Goal: Navigation & Orientation: Find specific page/section

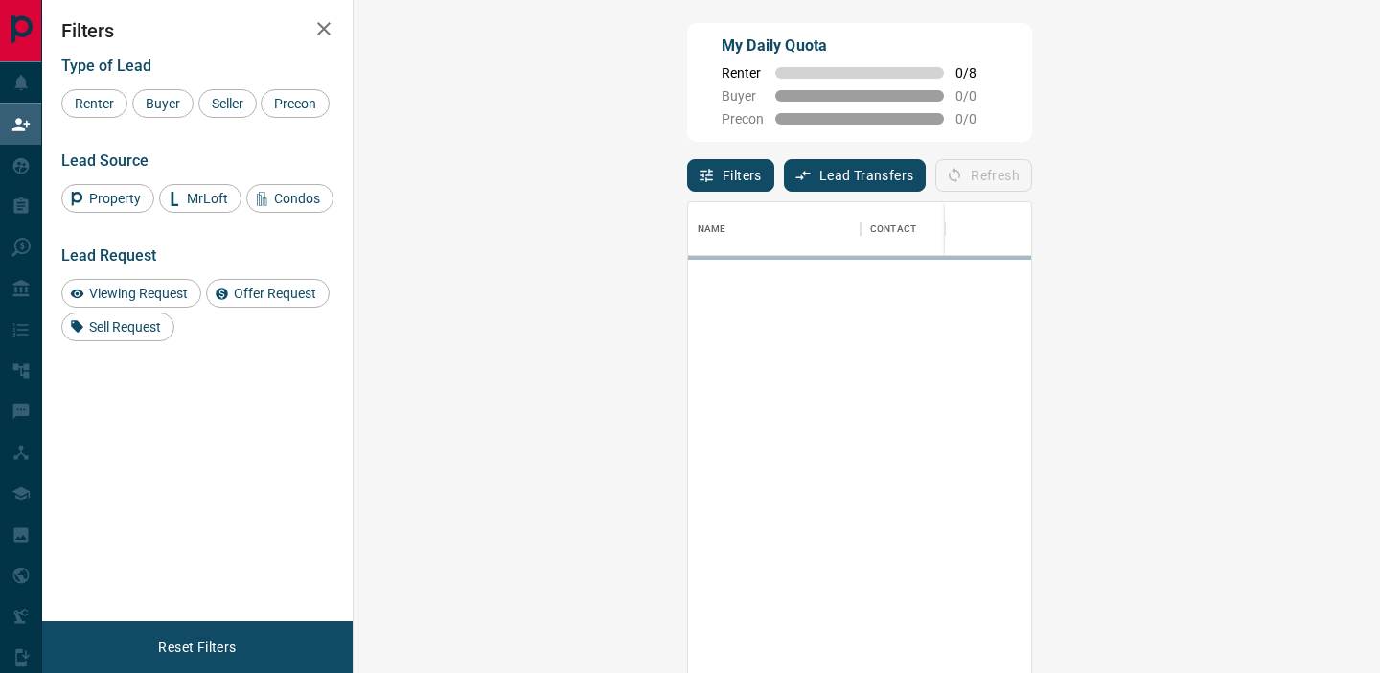
scroll to position [507, 985]
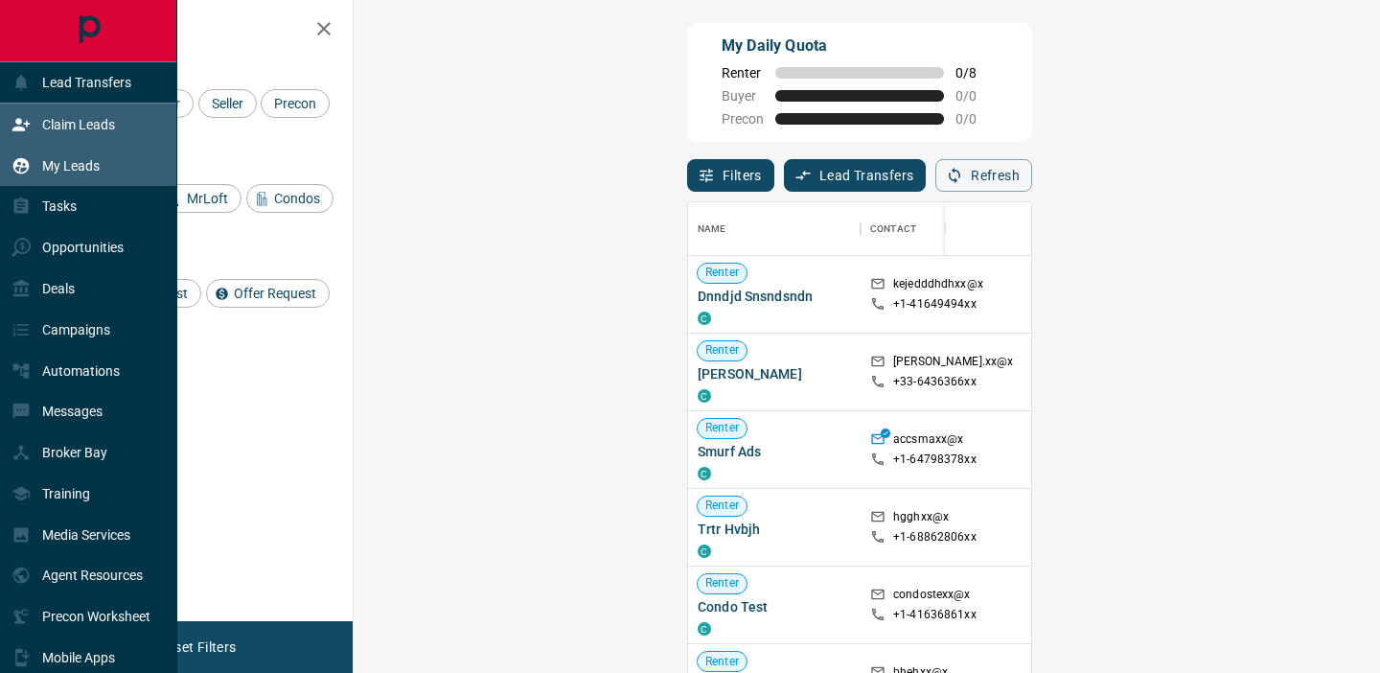
click at [123, 164] on div "My Leads" at bounding box center [88, 165] width 177 height 41
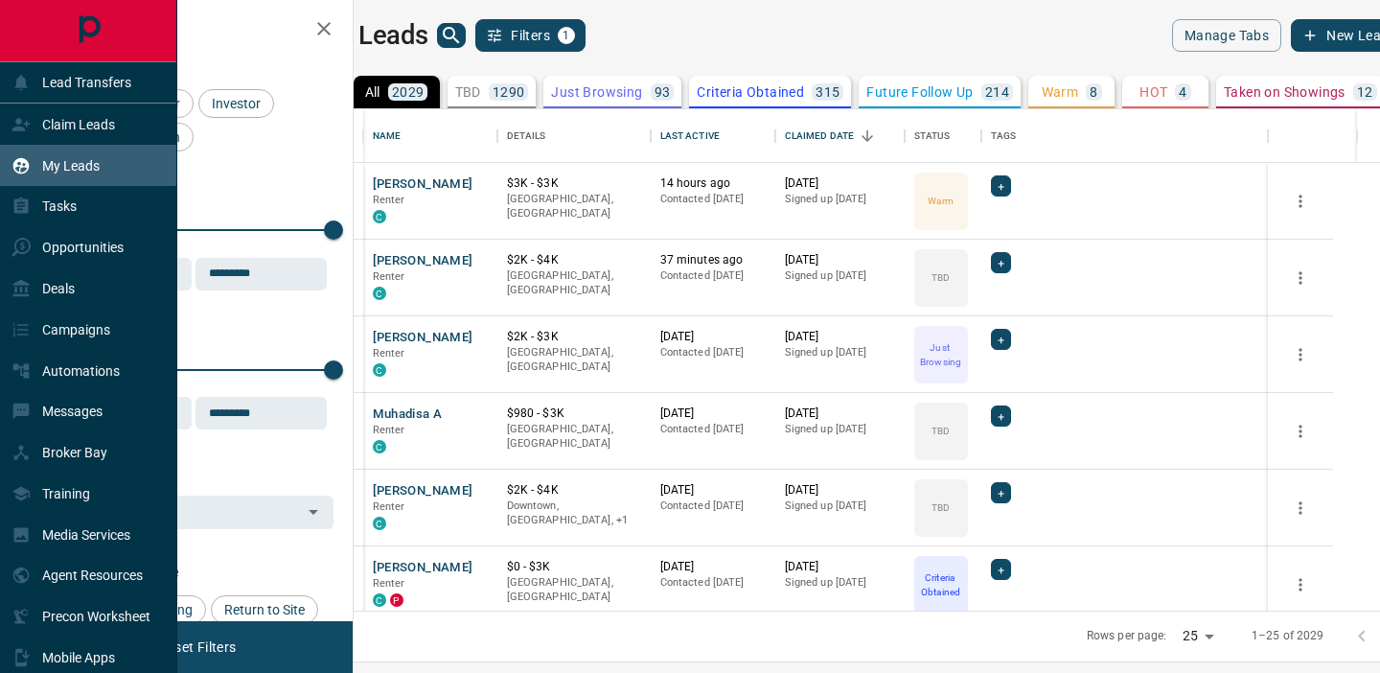
scroll to position [501, 1018]
click at [59, 175] on div "My Leads" at bounding box center [56, 166] width 88 height 32
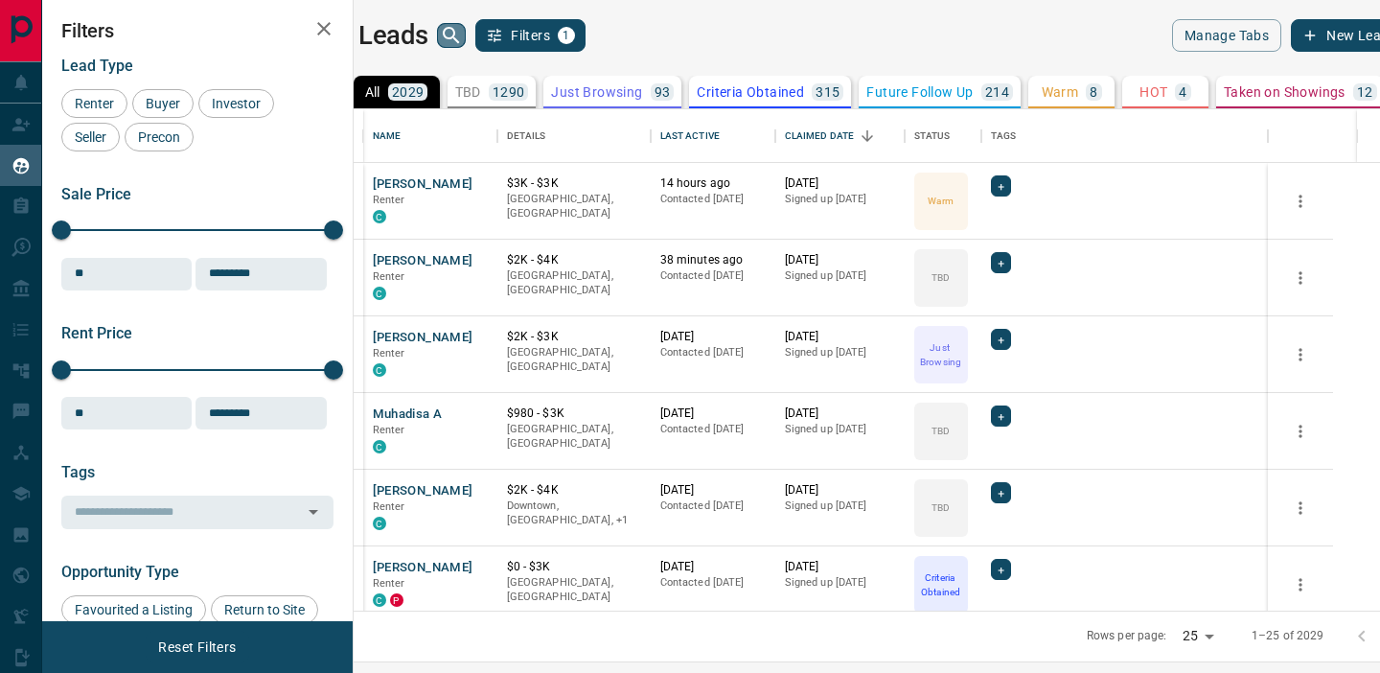
click at [459, 29] on icon "search button" at bounding box center [451, 35] width 16 height 16
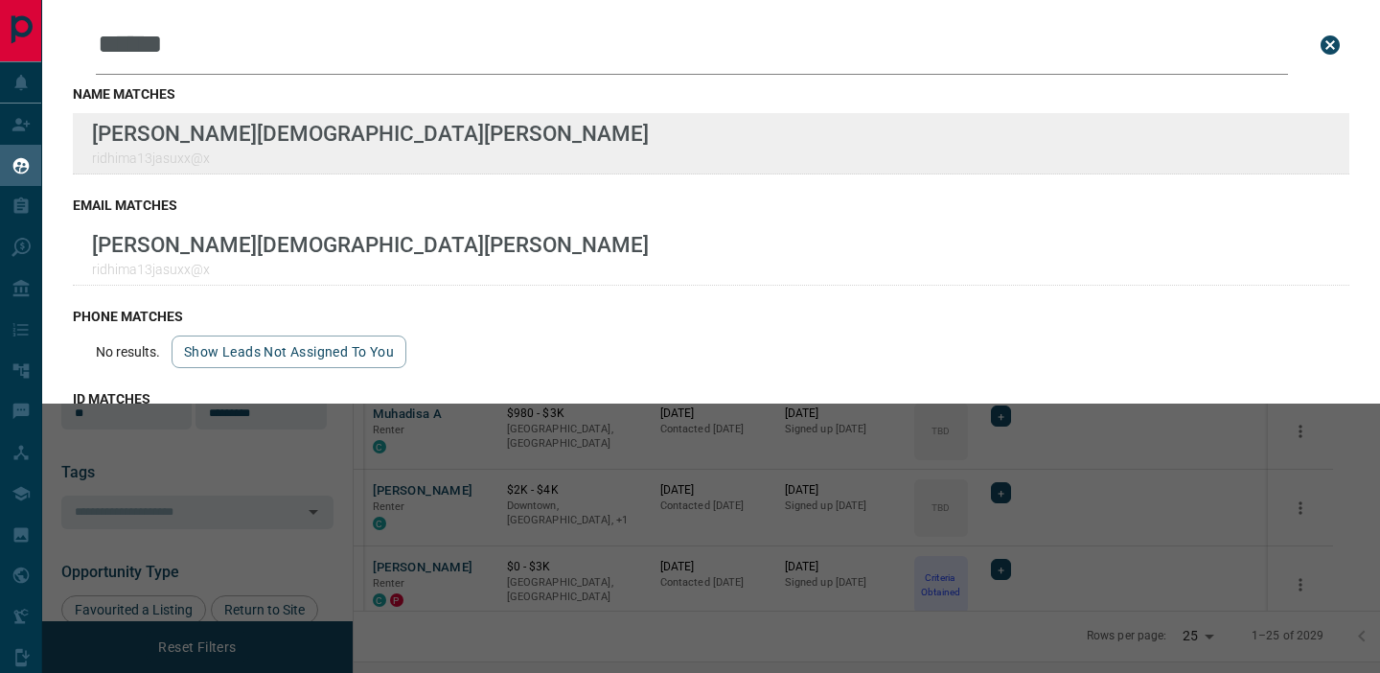
type input "******"
click at [0, 0] on div "Lead Transfers Claim Leads My Leads Tasks Opportunities Deals Campaigns Automat…" at bounding box center [690, 324] width 1380 height 649
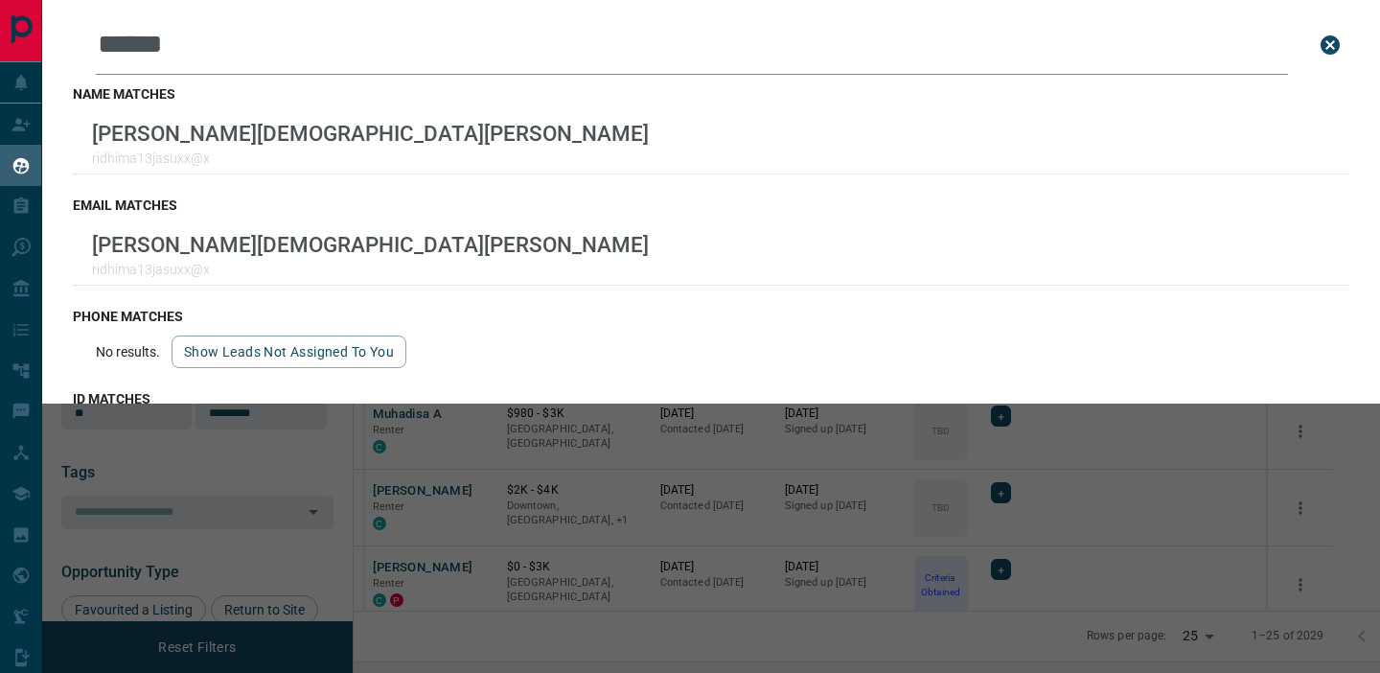
click at [1333, 38] on icon "close search bar" at bounding box center [1330, 44] width 19 height 19
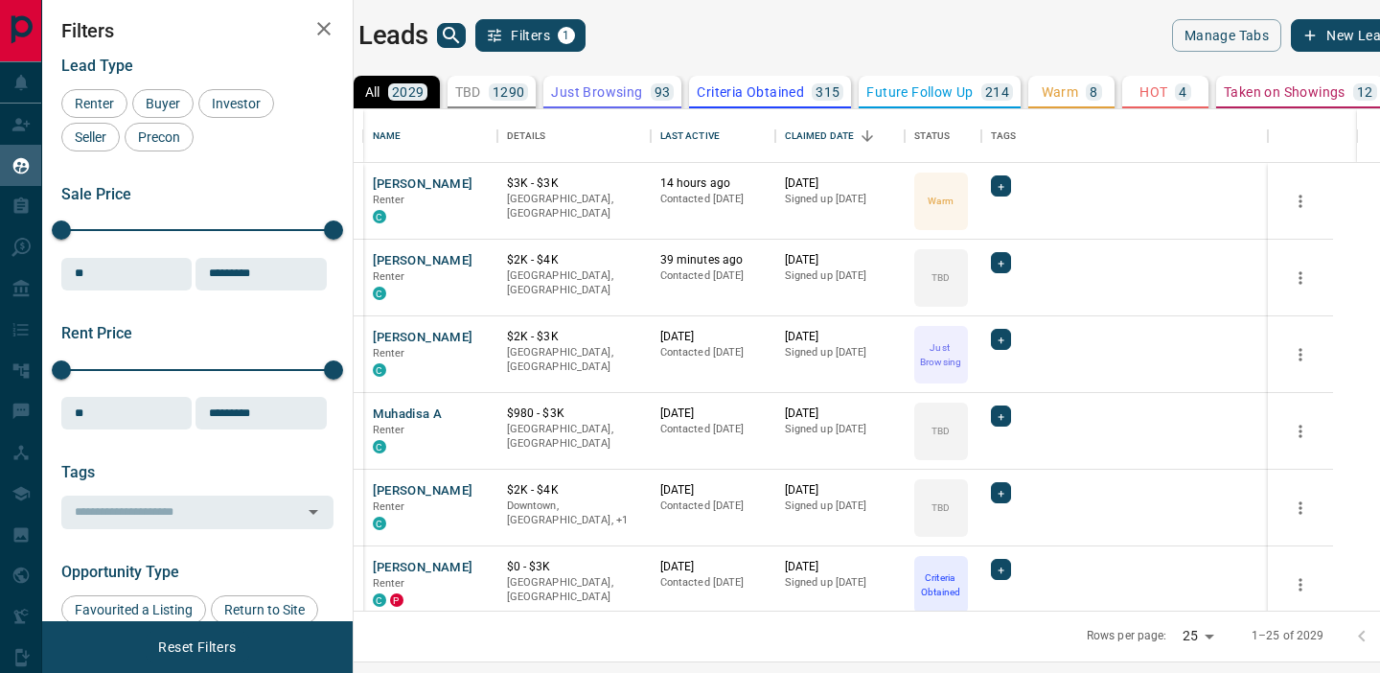
click at [463, 24] on icon "search button" at bounding box center [451, 35] width 23 height 23
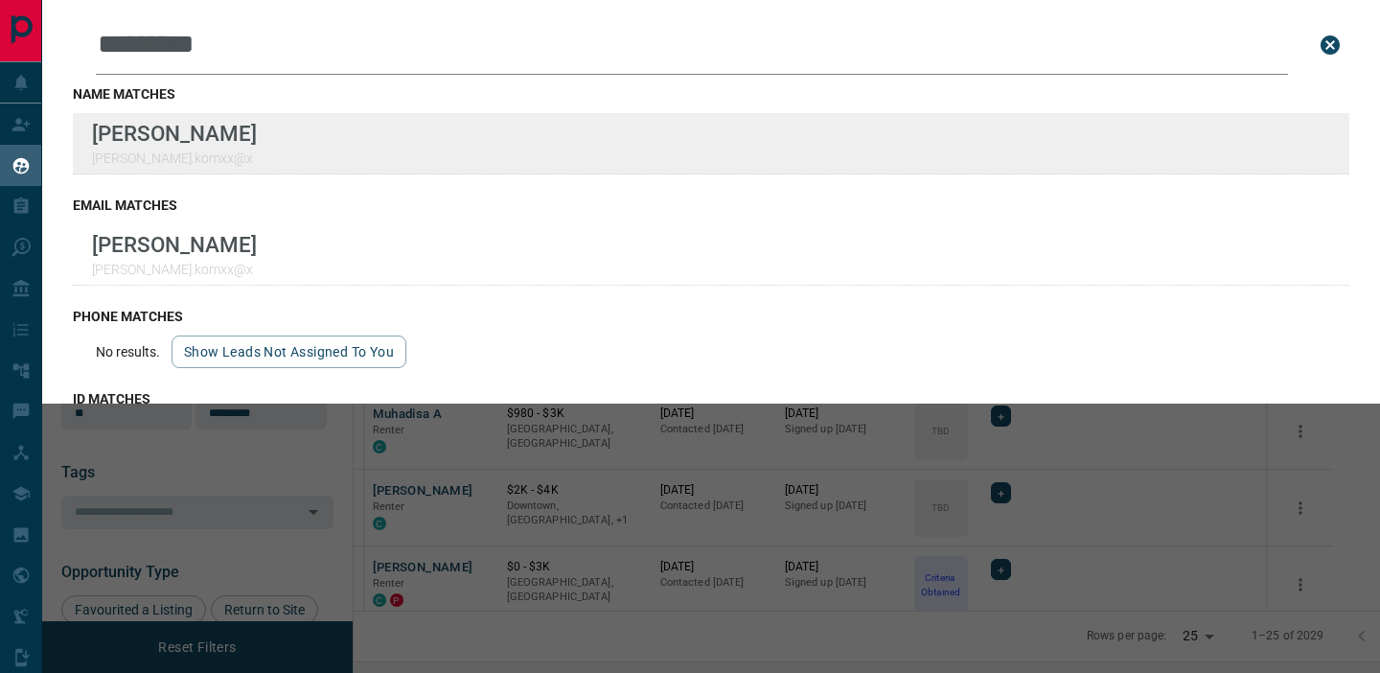
type input "*********"
click at [0, 0] on div "Lead Transfers Claim Leads My Leads Tasks Opportunities Deals Campaigns Automat…" at bounding box center [690, 324] width 1380 height 649
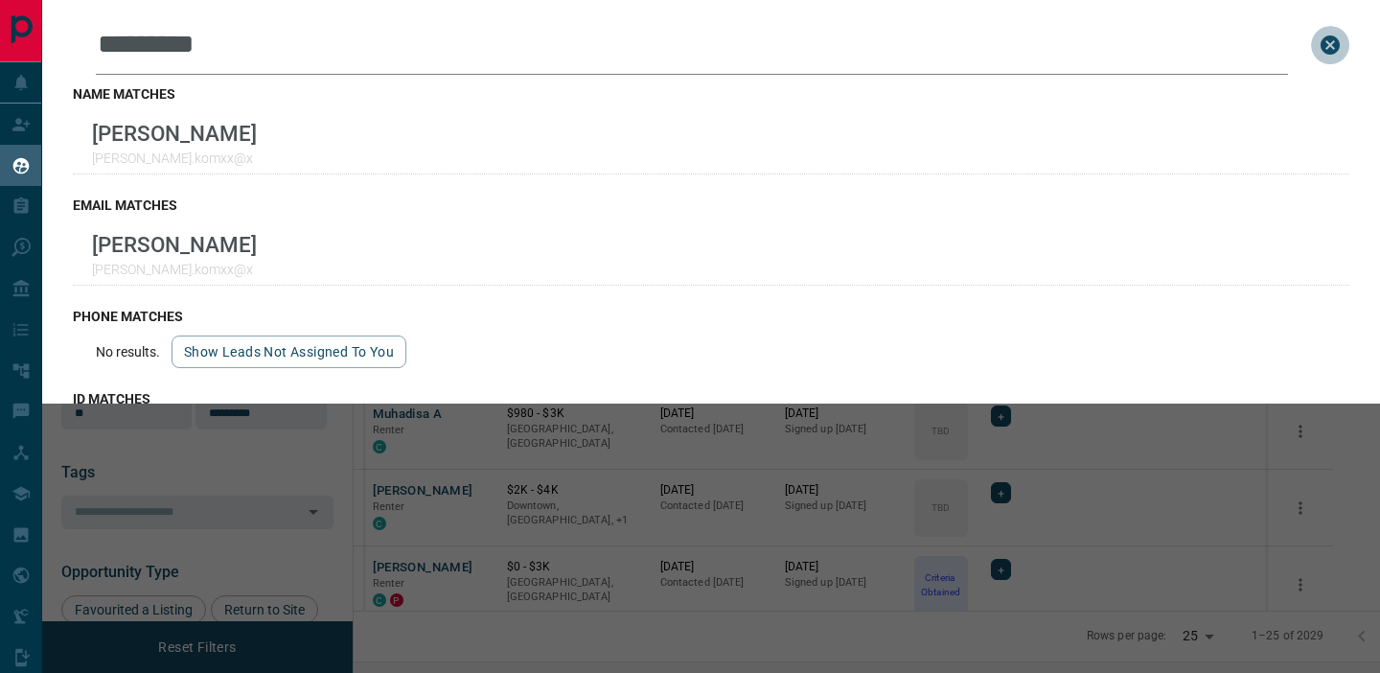
click at [1328, 47] on icon "close search bar" at bounding box center [1330, 45] width 23 height 23
